Goal: Understand process/instructions

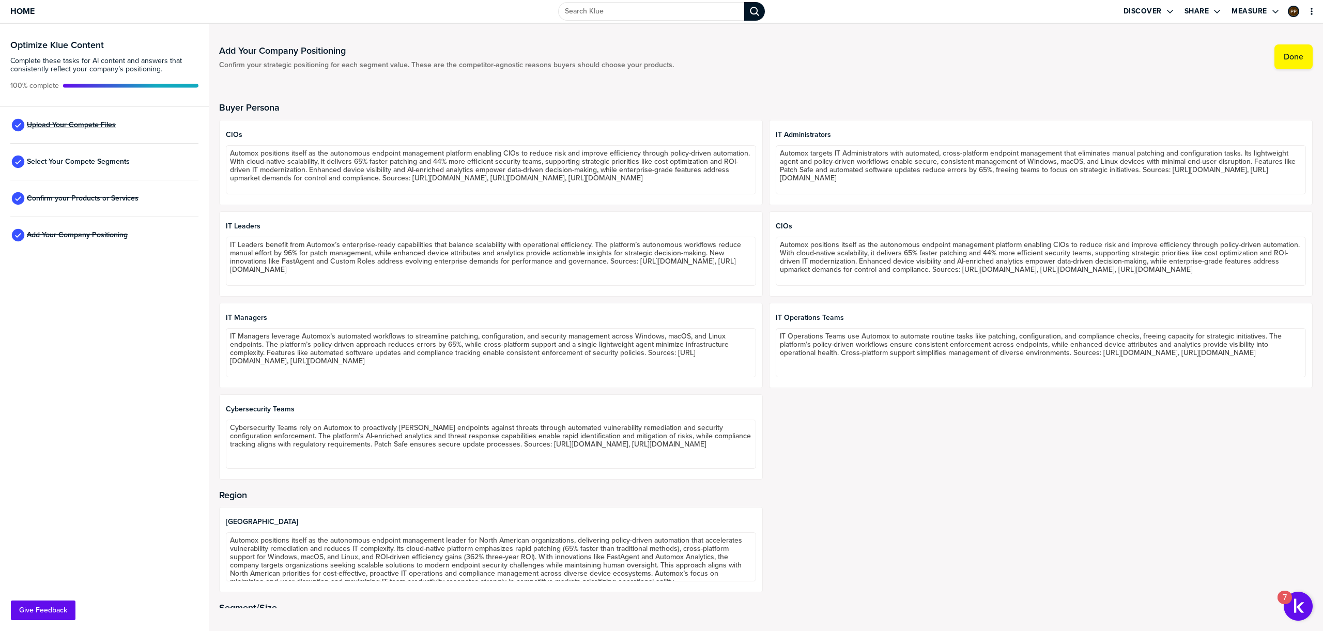
click at [73, 125] on span "Upload Your Compete Files" at bounding box center [71, 125] width 89 height 8
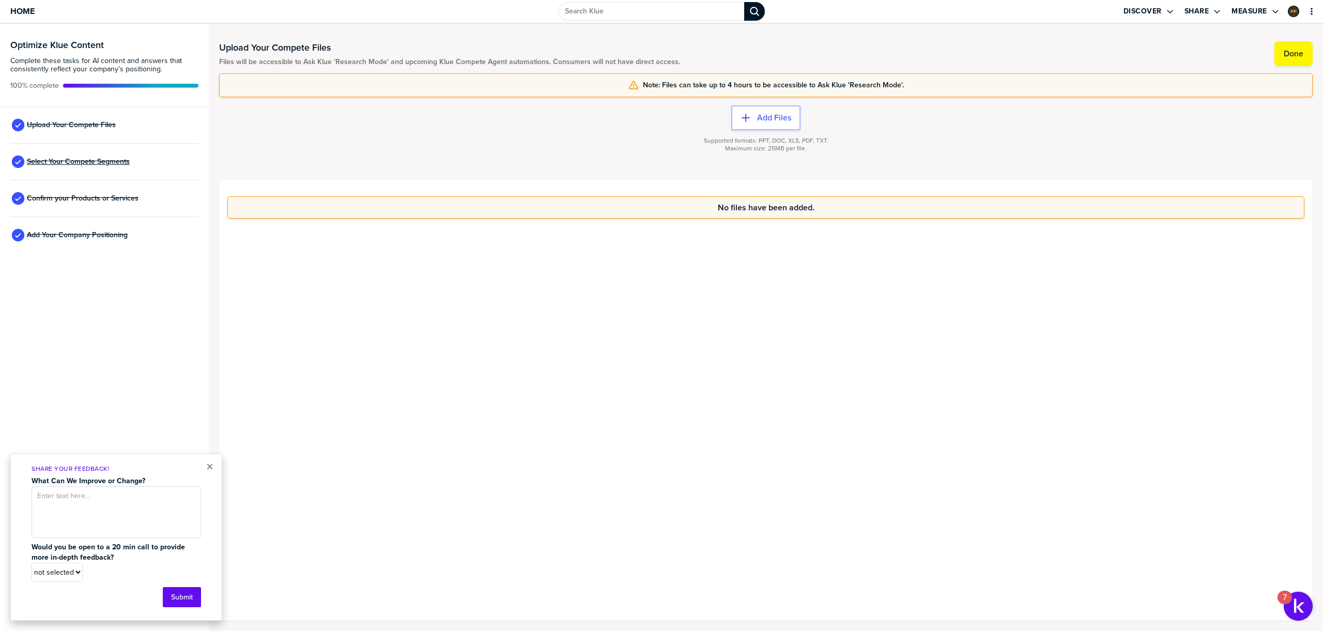
click at [82, 166] on span "Select Your Compete Segments" at bounding box center [78, 162] width 103 height 8
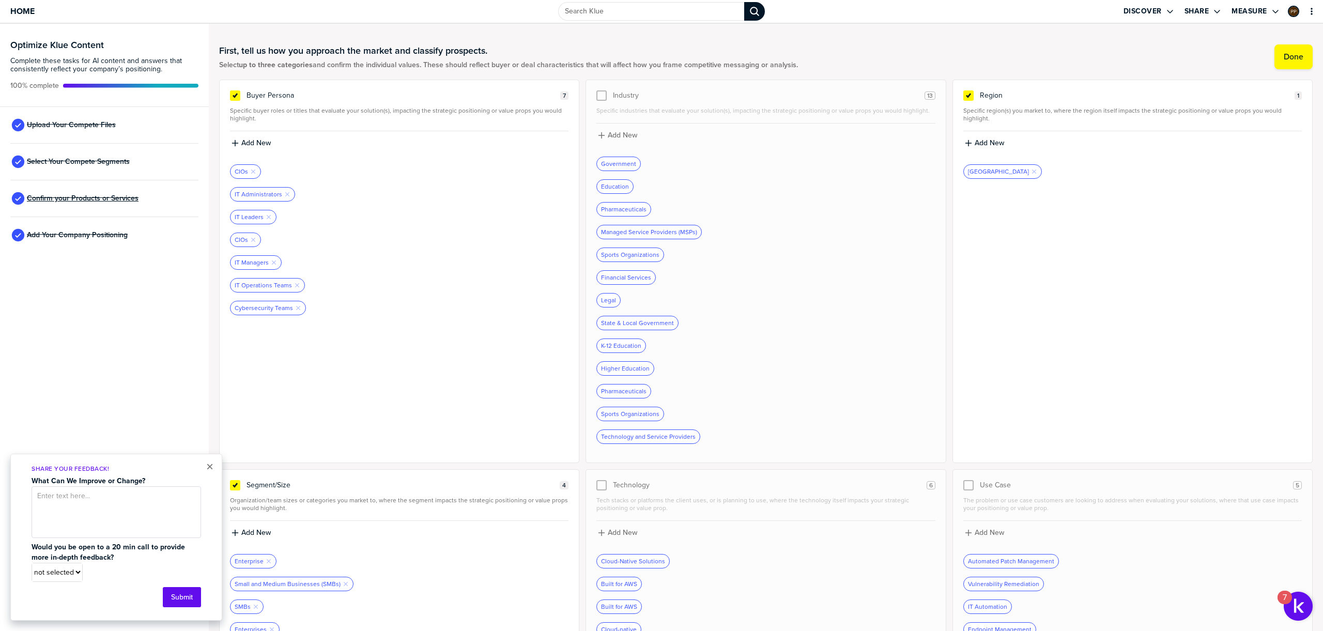
click at [82, 195] on span "Confirm your Products or Services" at bounding box center [83, 198] width 112 height 8
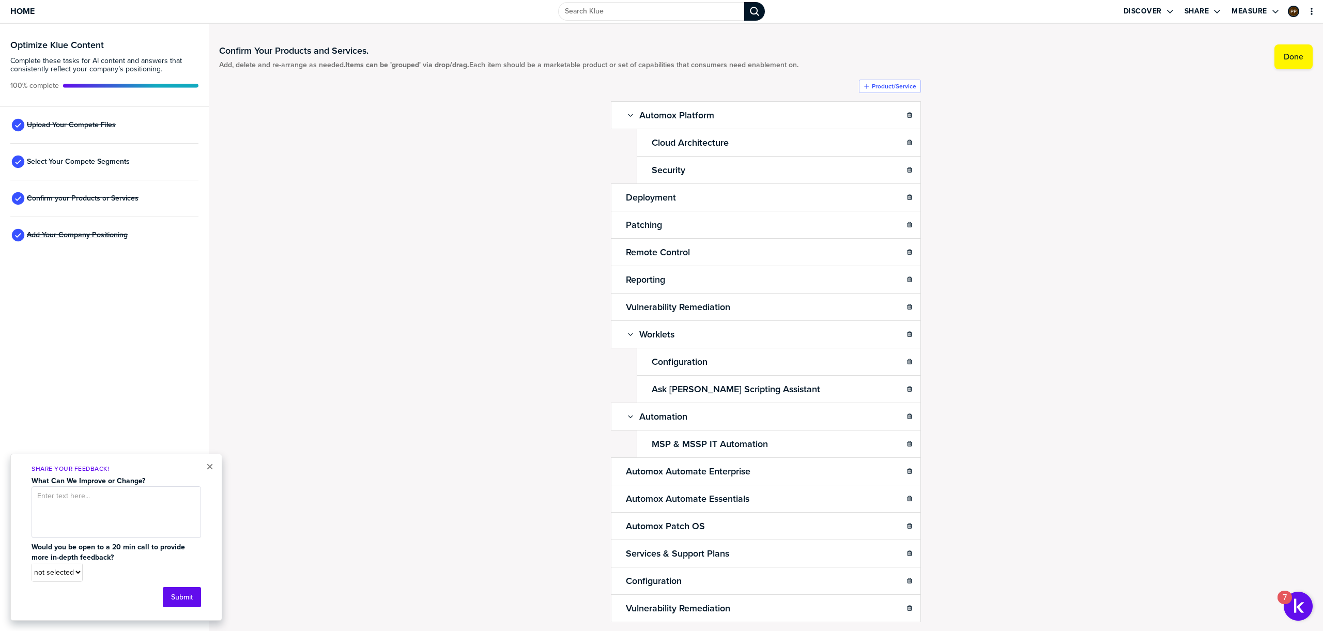
click at [87, 239] on span "Add Your Company Positioning" at bounding box center [77, 235] width 101 height 8
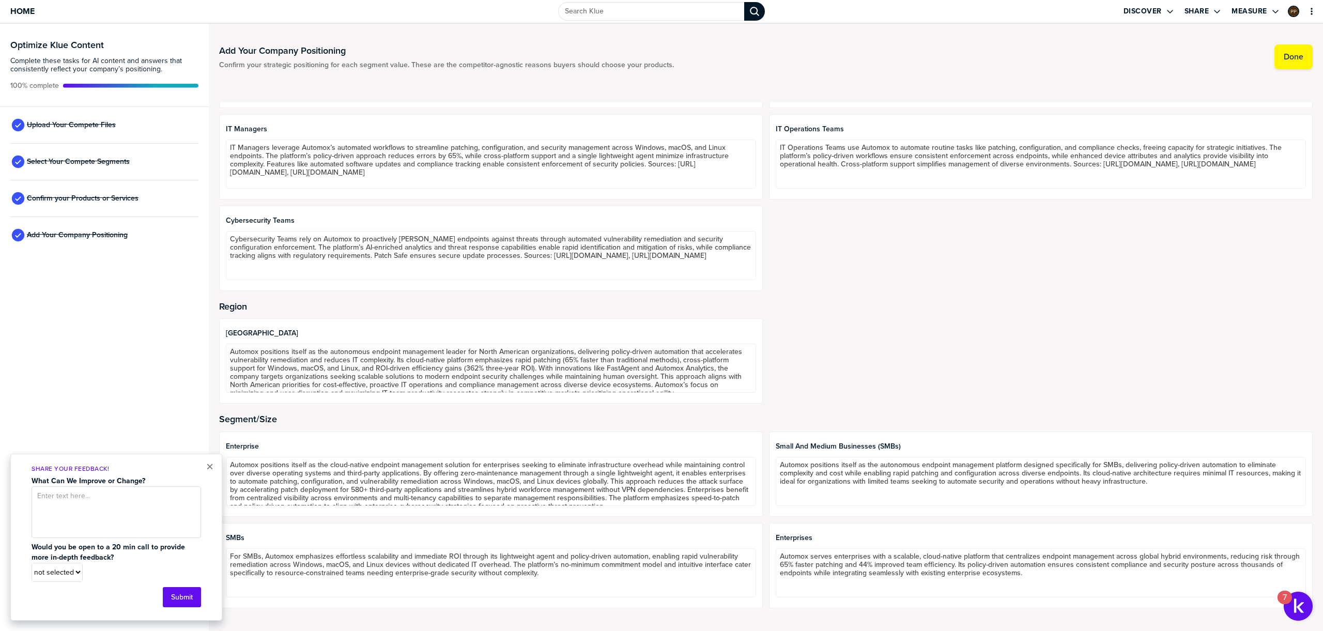
scroll to position [9, 0]
click at [104, 127] on span "Upload Your Compete Files" at bounding box center [71, 125] width 89 height 8
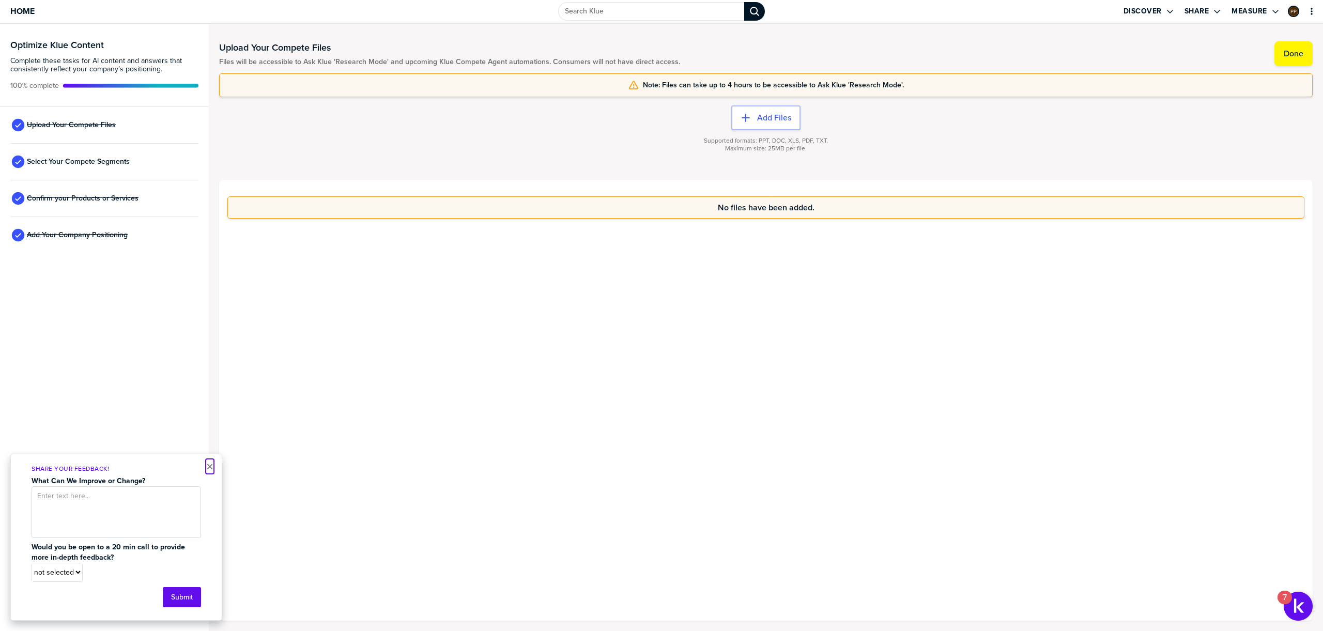
click at [209, 472] on button "×" at bounding box center [209, 466] width 7 height 12
